Goal: Task Accomplishment & Management: Manage account settings

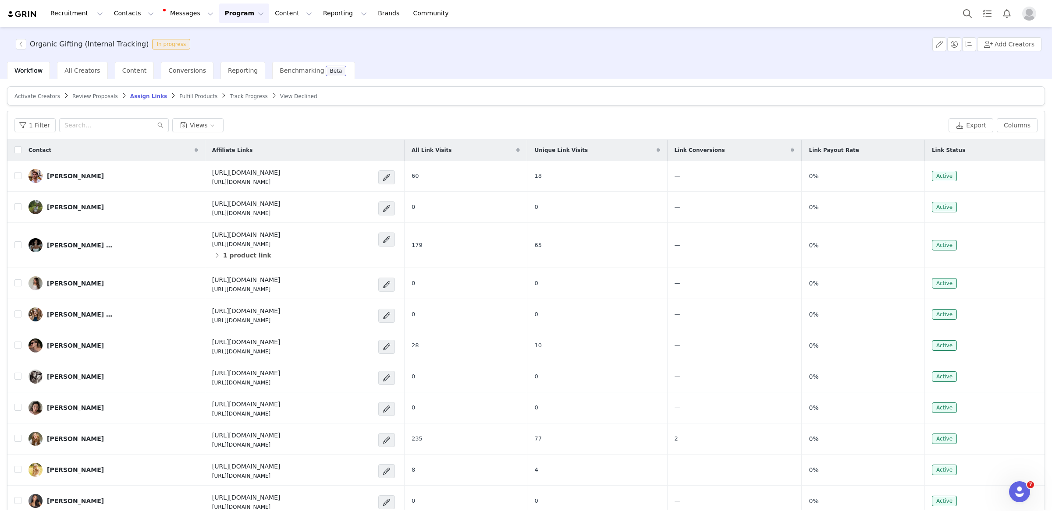
click at [30, 93] on link "Activate Creators" at bounding box center [37, 96] width 46 height 7
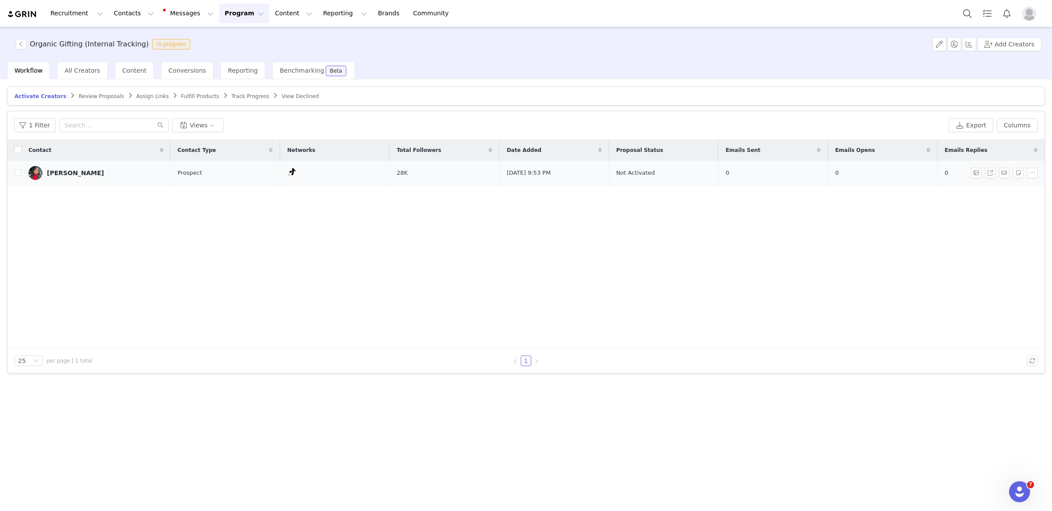
click at [75, 177] on div "[PERSON_NAME]" at bounding box center [75, 173] width 57 height 7
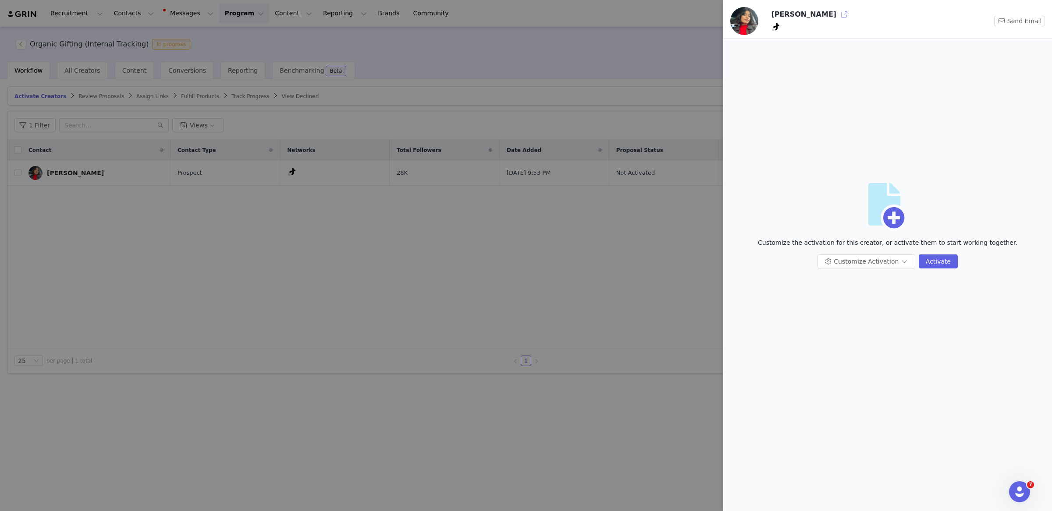
click at [837, 15] on button "button" at bounding box center [844, 14] width 14 height 14
click at [197, 313] on div at bounding box center [526, 255] width 1052 height 511
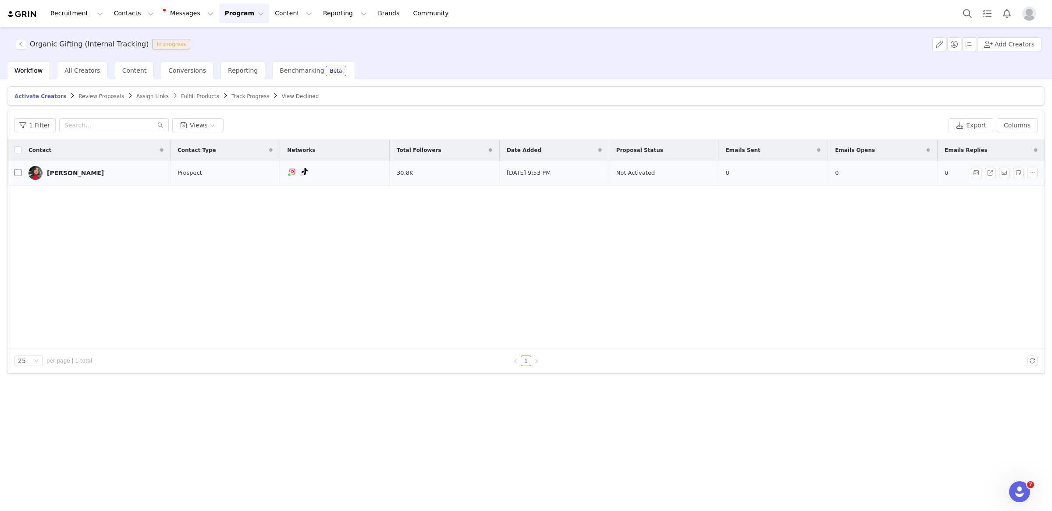
click at [20, 172] on input "checkbox" at bounding box center [17, 172] width 7 height 7
checkbox input "true"
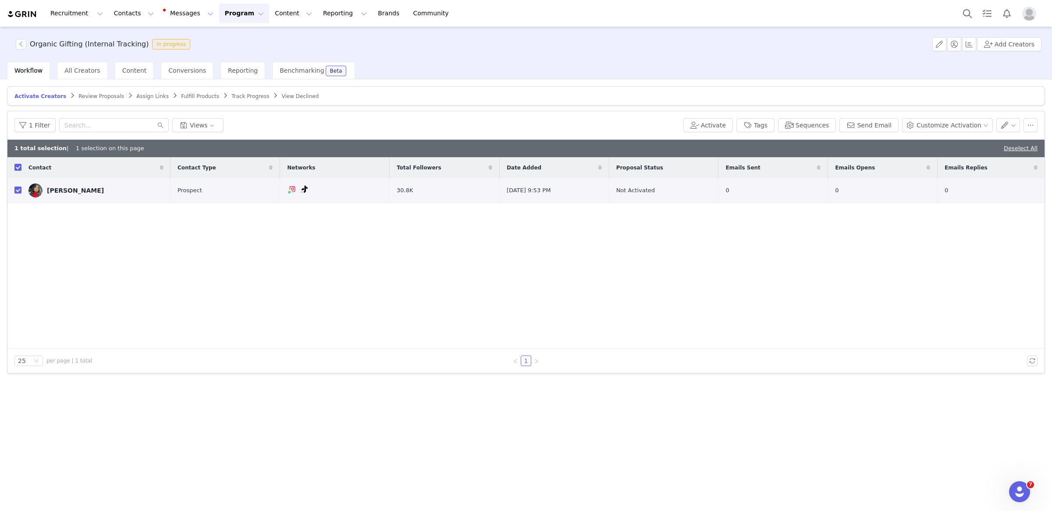
click at [718, 133] on div "1 Filter Views Activate Tags Sequences Send Email Customize Activation" at bounding box center [525, 125] width 1037 height 28
click at [717, 129] on button "Activate" at bounding box center [708, 125] width 50 height 14
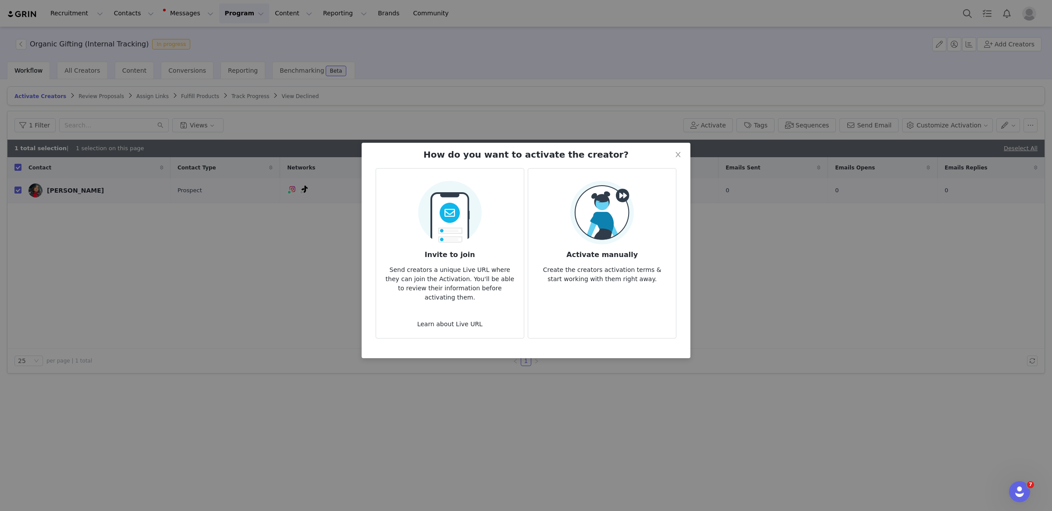
click at [619, 247] on h3 "Activate manually" at bounding box center [602, 253] width 134 height 16
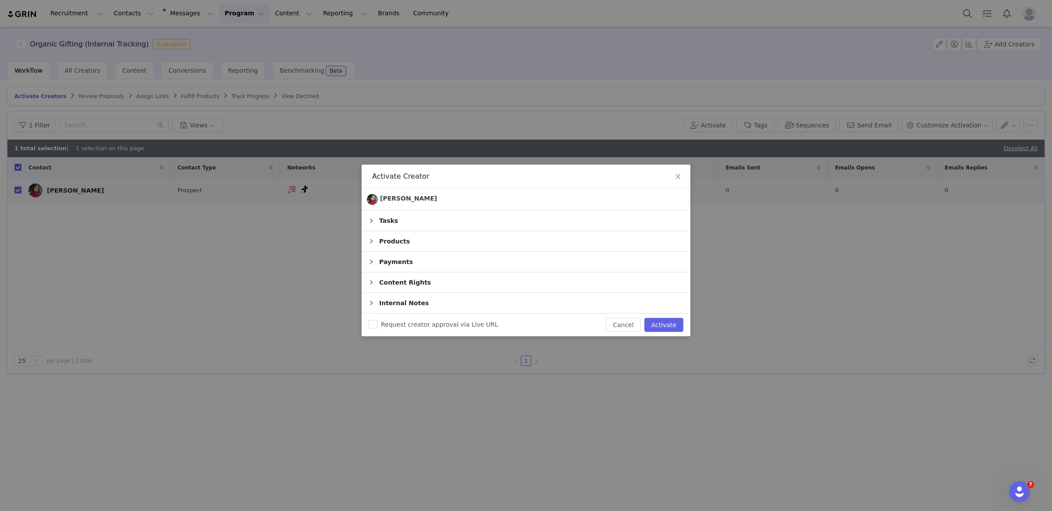
click at [542, 225] on div "Tasks" at bounding box center [526, 221] width 329 height 20
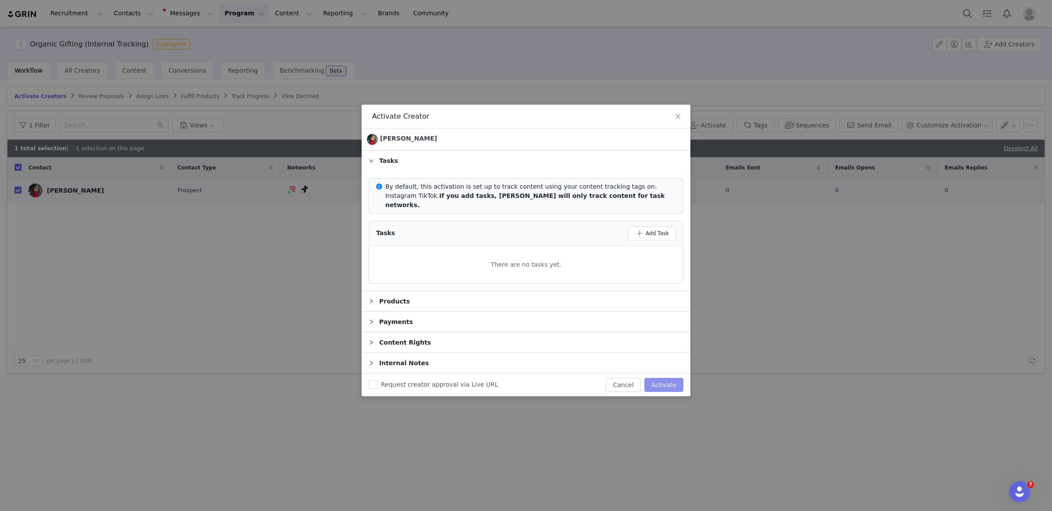
click at [656, 385] on button "Activate" at bounding box center [663, 385] width 39 height 14
checkbox input "false"
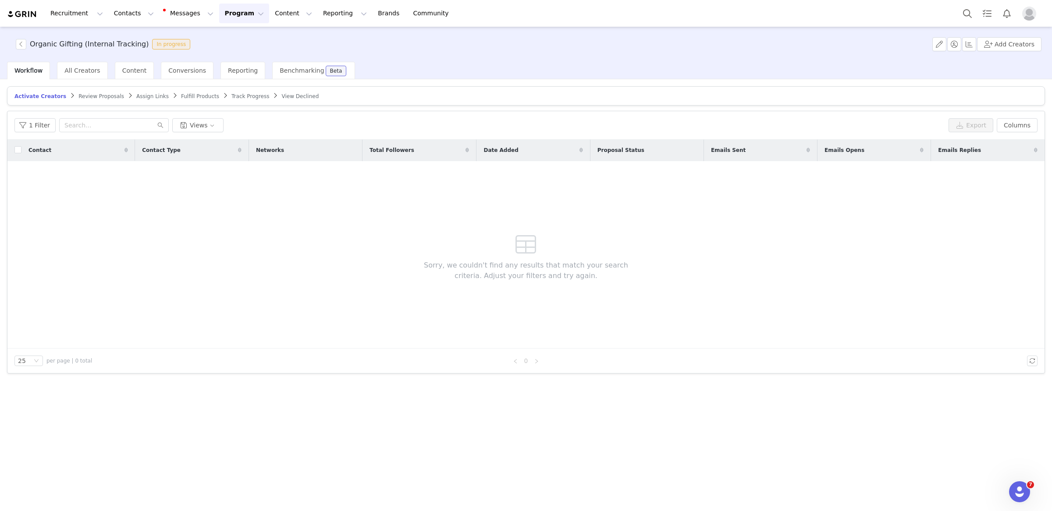
click at [145, 98] on span "Assign Links" at bounding box center [152, 96] width 32 height 6
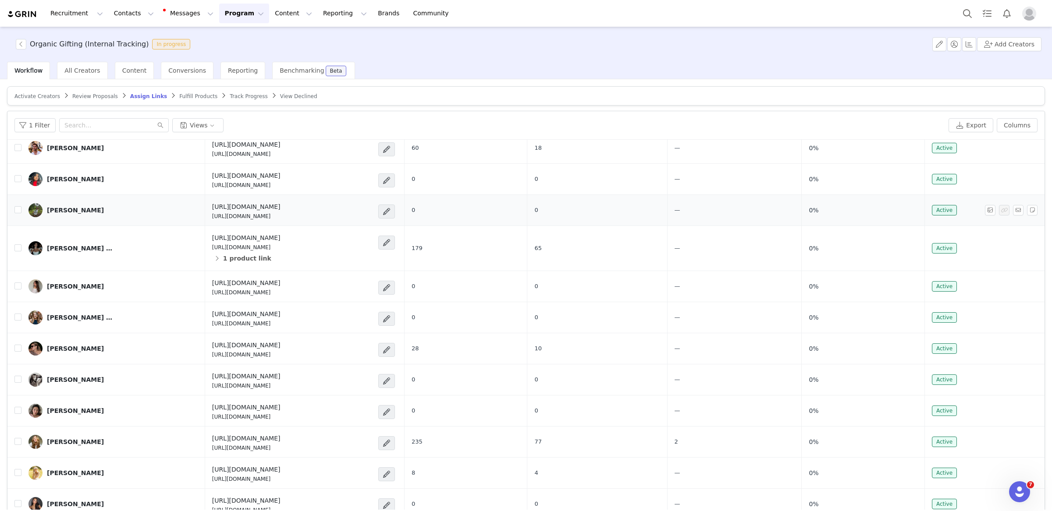
scroll to position [27, 0]
click at [391, 181] on span at bounding box center [386, 181] width 9 height 11
click at [503, 283] on span "Copy Link" at bounding box center [498, 283] width 30 height 10
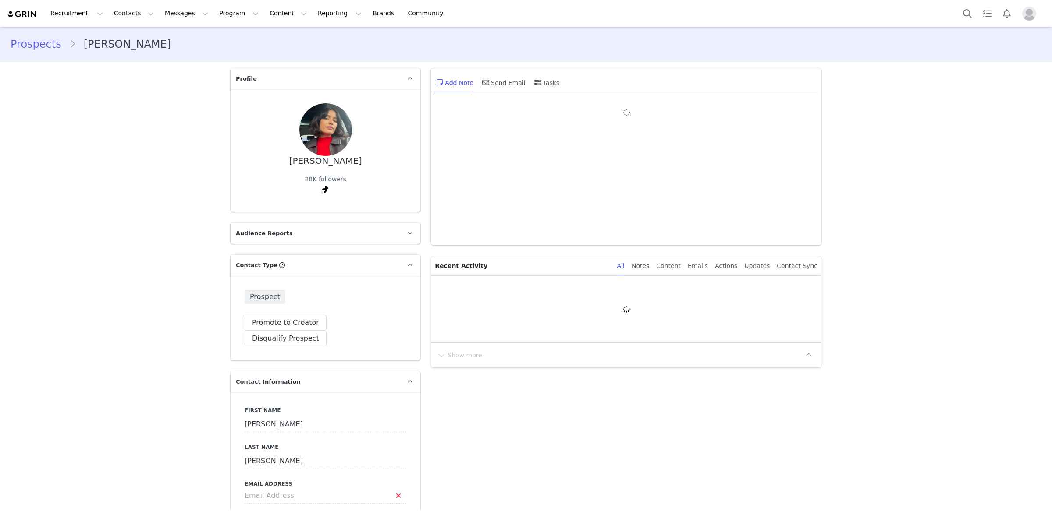
type input "+1 ([GEOGRAPHIC_DATA])"
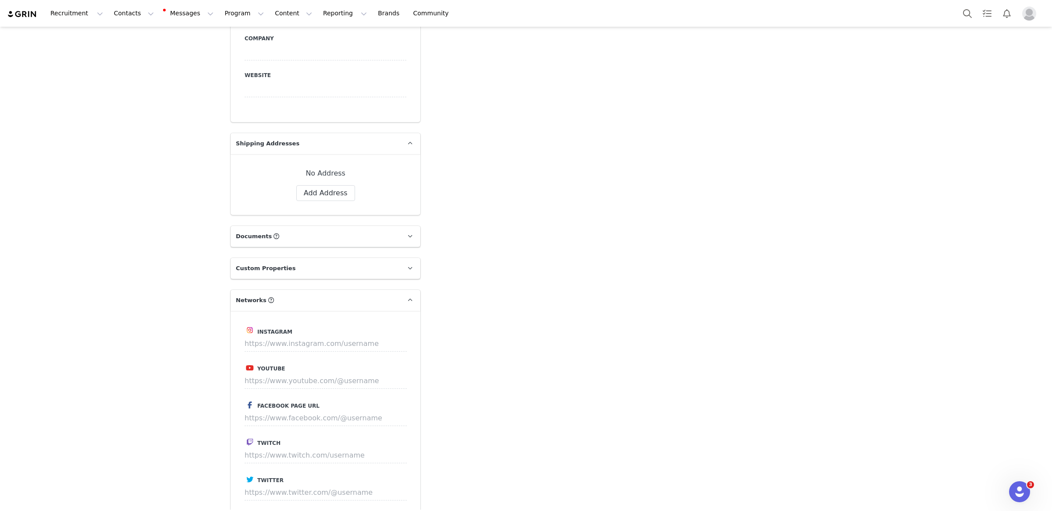
scroll to position [645, 0]
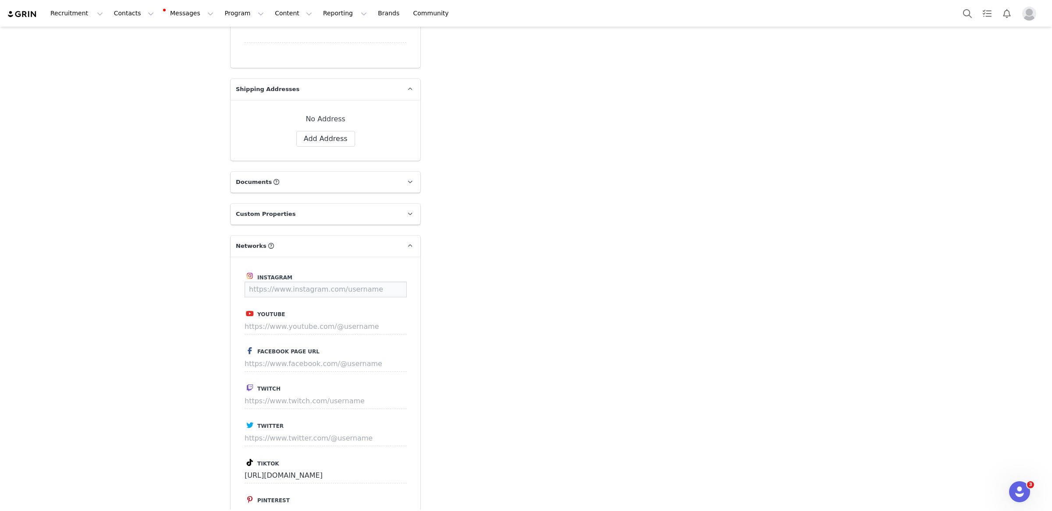
click at [302, 282] on input at bounding box center [326, 290] width 162 height 16
paste input "https://www.instagram.com/alexestcline/"
click at [392, 282] on button "Save" at bounding box center [390, 290] width 32 height 16
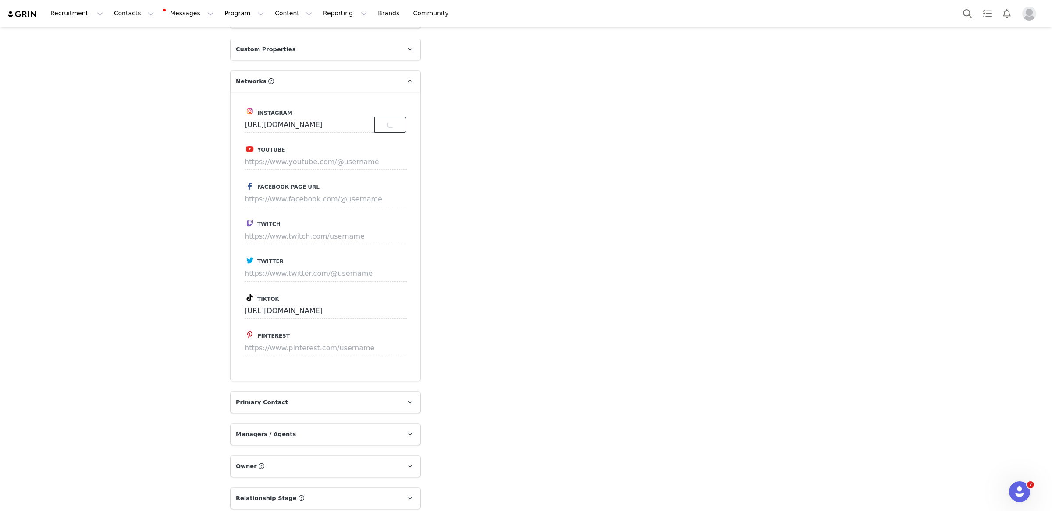
scroll to position [695, 0]
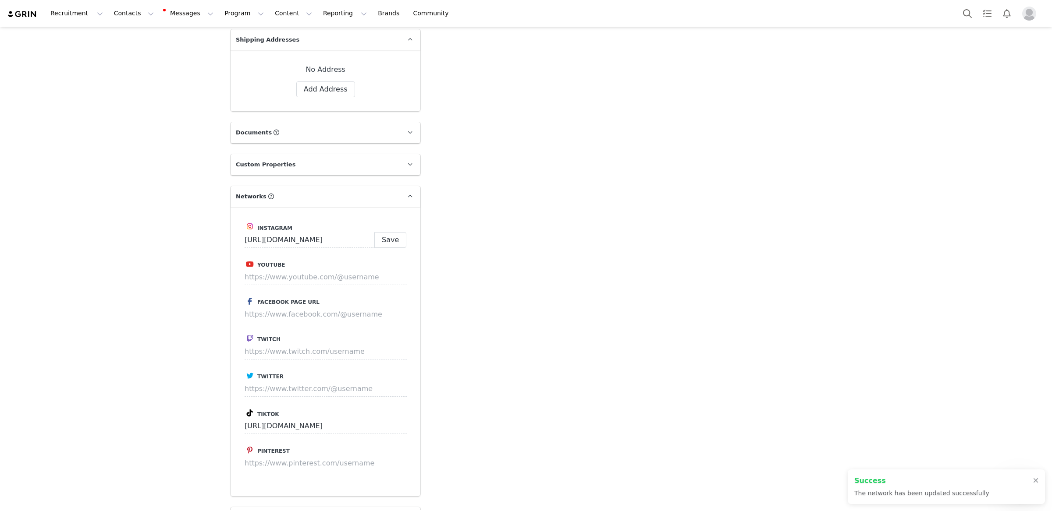
type input "https://www.instagram.com/alexestcline"
